Goal: Transaction & Acquisition: Download file/media

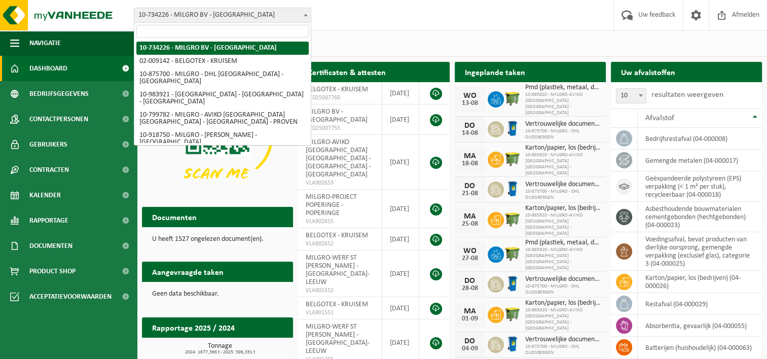
click at [304, 15] on b at bounding box center [306, 15] width 4 height 3
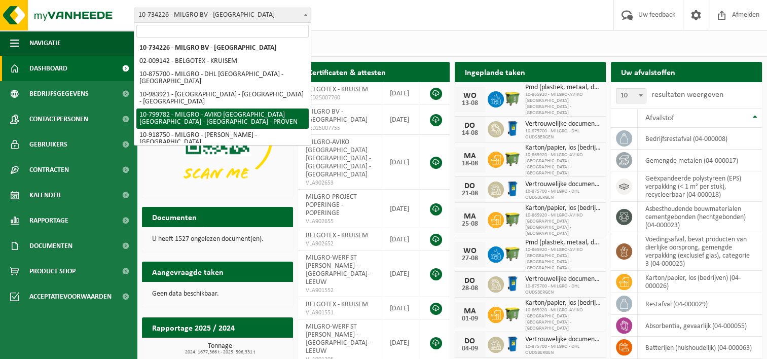
select select "33336"
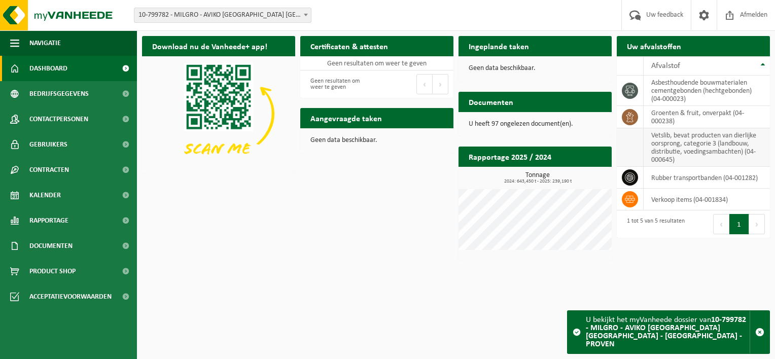
click at [663, 137] on td "vetslib, bevat producten van dierlijke oorsprong, categorie 3 (landbouw, distri…" at bounding box center [707, 147] width 126 height 39
click at [686, 149] on td "vetslib, bevat producten van dierlijke oorsprong, categorie 3 (landbouw, distri…" at bounding box center [707, 147] width 126 height 39
click at [543, 123] on p "U heeft 97 ongelezen document(en)." at bounding box center [535, 124] width 133 height 7
click at [499, 98] on h2 "Documenten" at bounding box center [490, 102] width 65 height 20
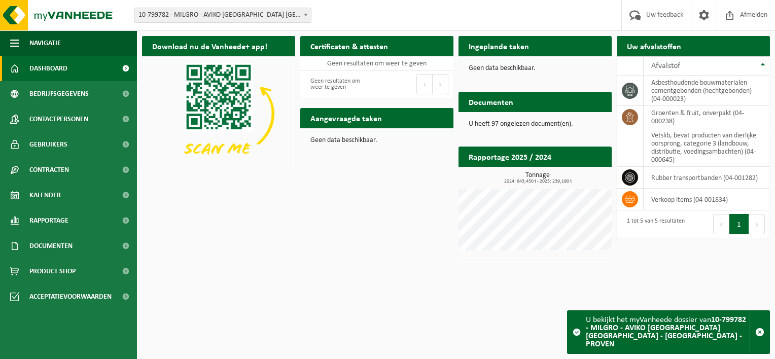
click at [487, 124] on p "U heeft 97 ongelezen document(en)." at bounding box center [535, 124] width 133 height 7
click at [690, 146] on td "vetslib, bevat producten van dierlijke oorsprong, categorie 3 (landbouw, distri…" at bounding box center [707, 147] width 126 height 39
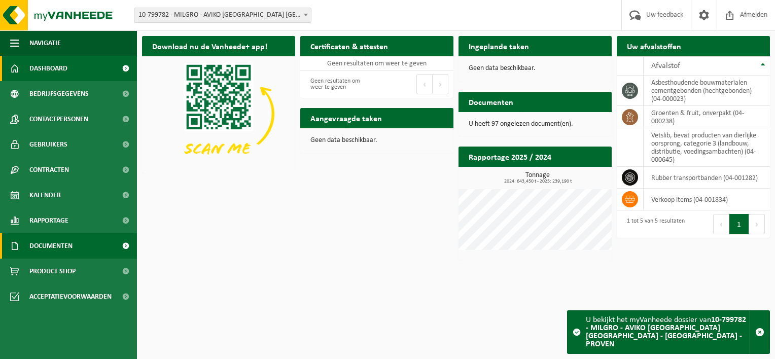
click at [40, 247] on span "Documenten" at bounding box center [50, 245] width 43 height 25
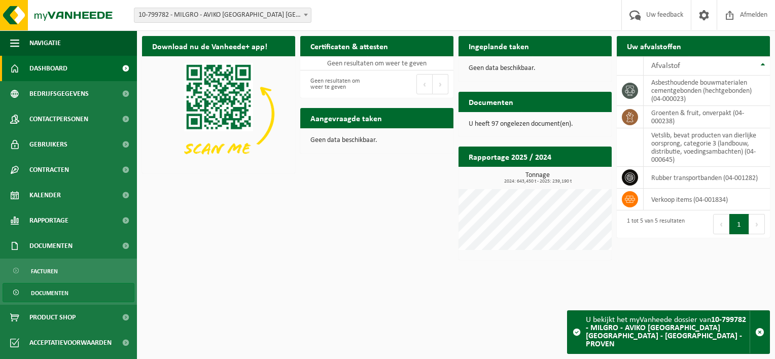
click at [44, 293] on span "Documenten" at bounding box center [50, 292] width 38 height 19
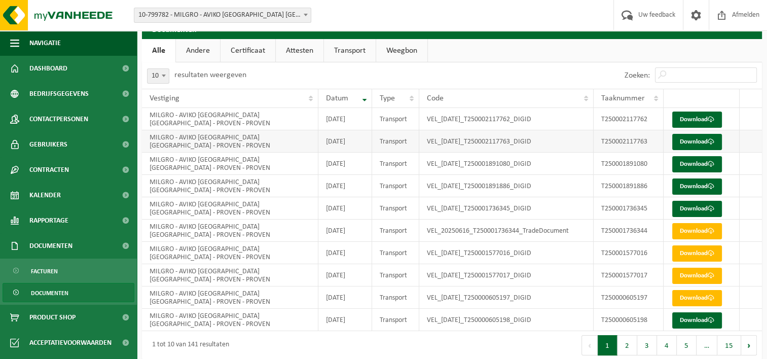
scroll to position [26, 0]
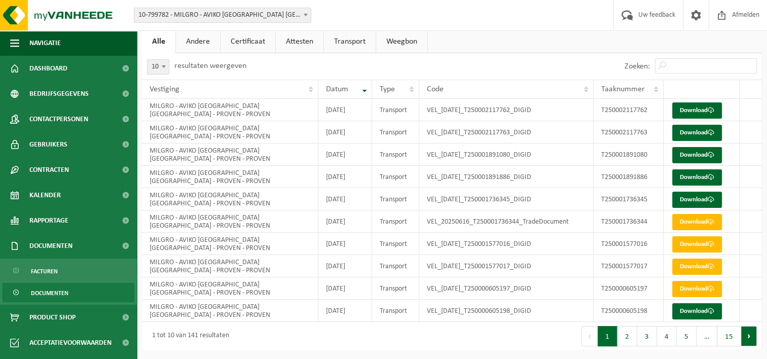
click at [747, 337] on button "Volgende" at bounding box center [749, 336] width 16 height 20
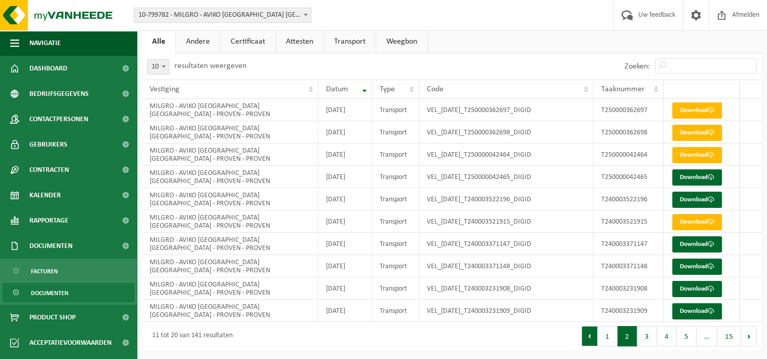
click at [592, 336] on button "Vorige" at bounding box center [590, 336] width 16 height 20
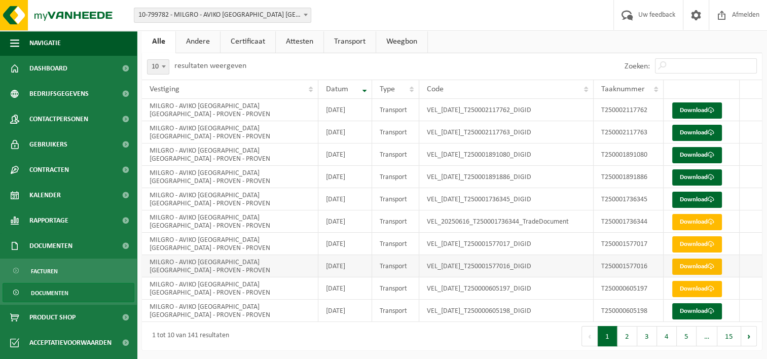
click at [682, 262] on link "Download" at bounding box center [697, 267] width 50 height 16
click at [692, 245] on link "Download" at bounding box center [697, 244] width 50 height 16
click at [692, 218] on link "Download" at bounding box center [697, 222] width 50 height 16
click at [689, 197] on link "Download" at bounding box center [697, 200] width 50 height 16
click at [690, 178] on link "Download" at bounding box center [697, 177] width 50 height 16
